Goal: Check status

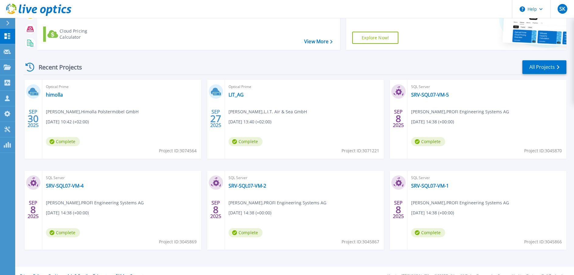
scroll to position [61, 0]
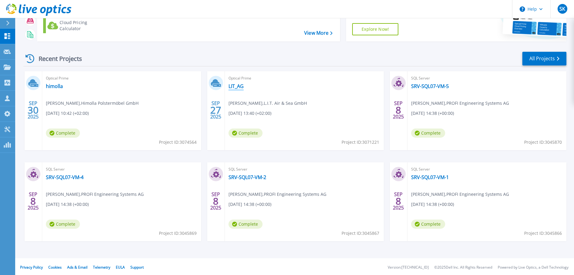
click at [236, 88] on link "LIT_AG" at bounding box center [236, 86] width 15 height 6
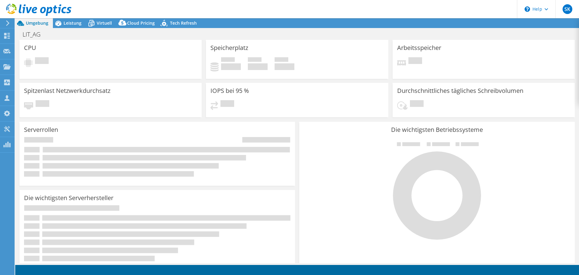
select select "EUFrankfurt"
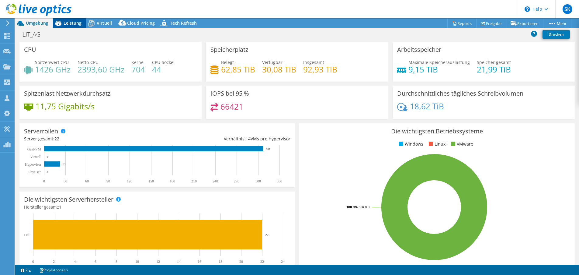
click at [74, 22] on span "Leistung" at bounding box center [73, 23] width 18 height 6
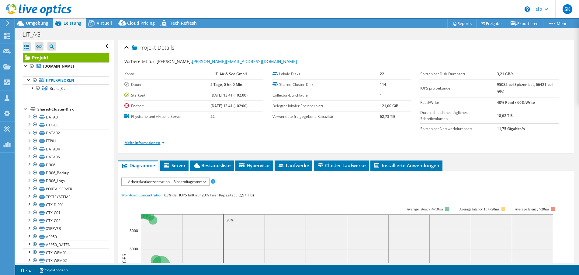
click at [160, 140] on link "Mehr Informationen" at bounding box center [144, 142] width 40 height 5
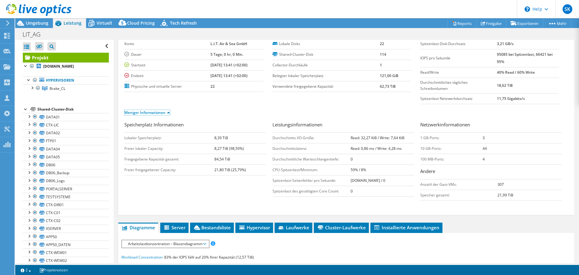
scroll to position [30, 0]
click at [183, 26] on span "Tech Refresh" at bounding box center [183, 23] width 27 height 6
